Goal: Check status: Check status

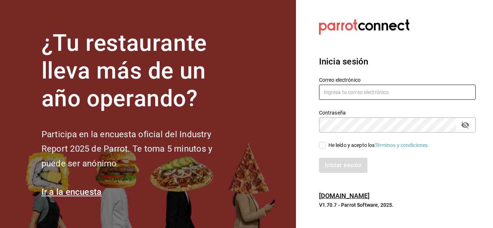
type input "[EMAIL_ADDRESS][PERSON_NAME][DOMAIN_NAME]"
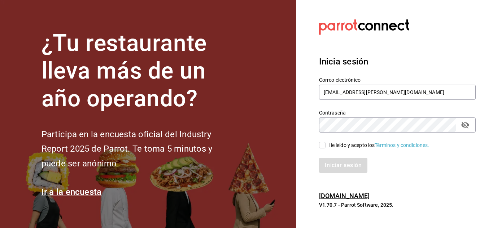
click at [322, 146] on input "He leído y acepto los Términos y condiciones." at bounding box center [322, 145] width 6 height 6
checkbox input "true"
click at [335, 166] on button "Iniciar sesión" at bounding box center [343, 165] width 49 height 15
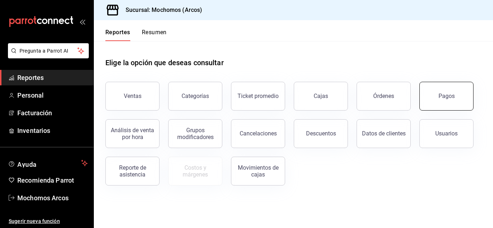
click at [448, 98] on div "Pagos" at bounding box center [446, 96] width 16 height 7
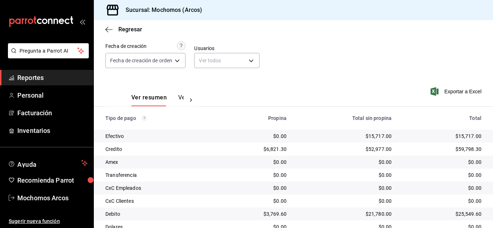
scroll to position [90, 0]
